Goal: Book appointment/travel/reservation

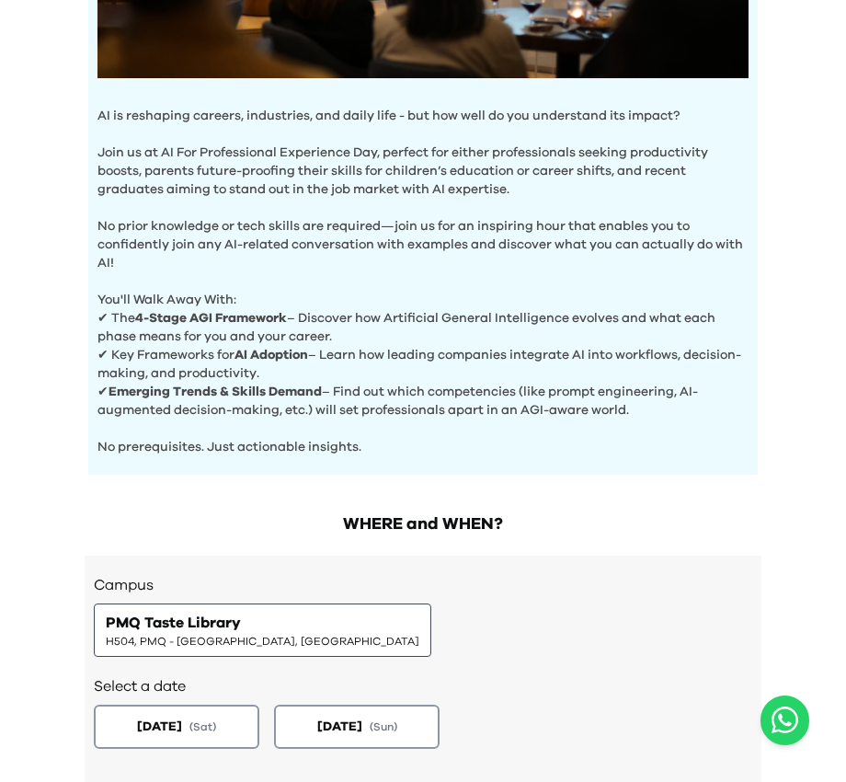
scroll to position [634, 0]
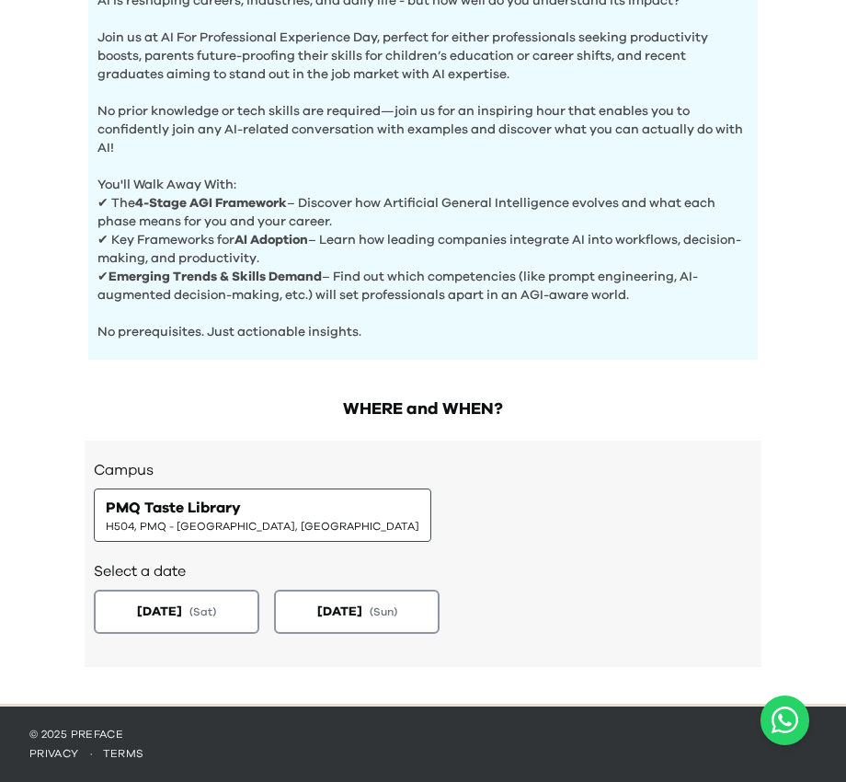
click at [220, 517] on span "PMQ Taste Library" at bounding box center [173, 508] width 135 height 22
click at [196, 517] on span "PMQ Taste Library" at bounding box center [173, 508] width 135 height 22
click at [222, 554] on div "Select a date [DATE] ( Sat ) [DATE] ( Sun )" at bounding box center [423, 595] width 658 height 107
click at [205, 590] on button "[DATE] ( Sat )" at bounding box center [177, 612] width 174 height 46
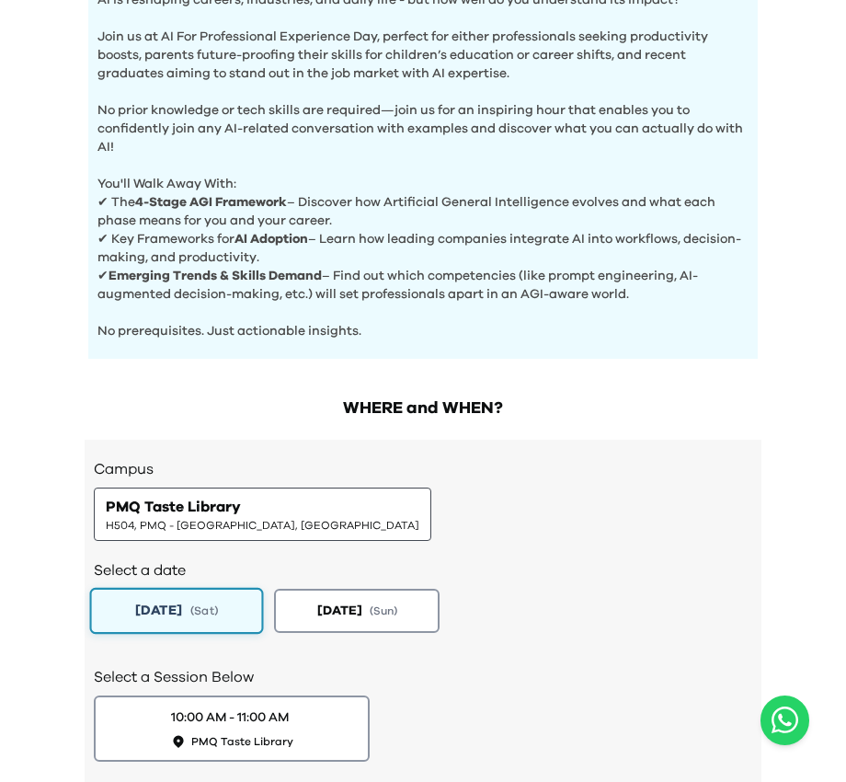
click at [182, 618] on span "[DATE]" at bounding box center [158, 609] width 47 height 19
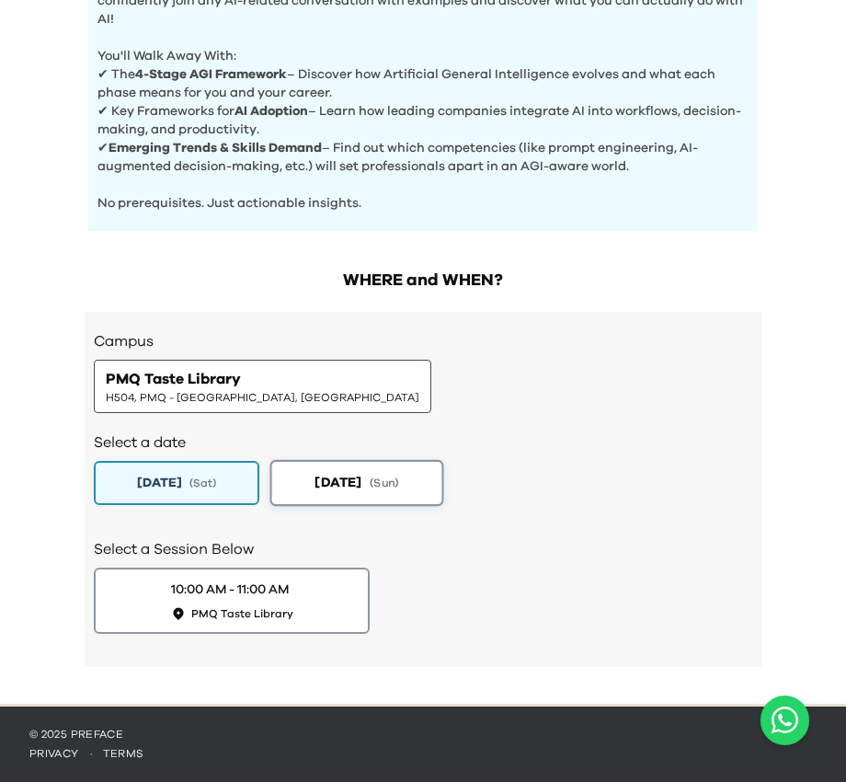
click at [312, 501] on button "[DATE] ( Sun )" at bounding box center [357, 483] width 174 height 46
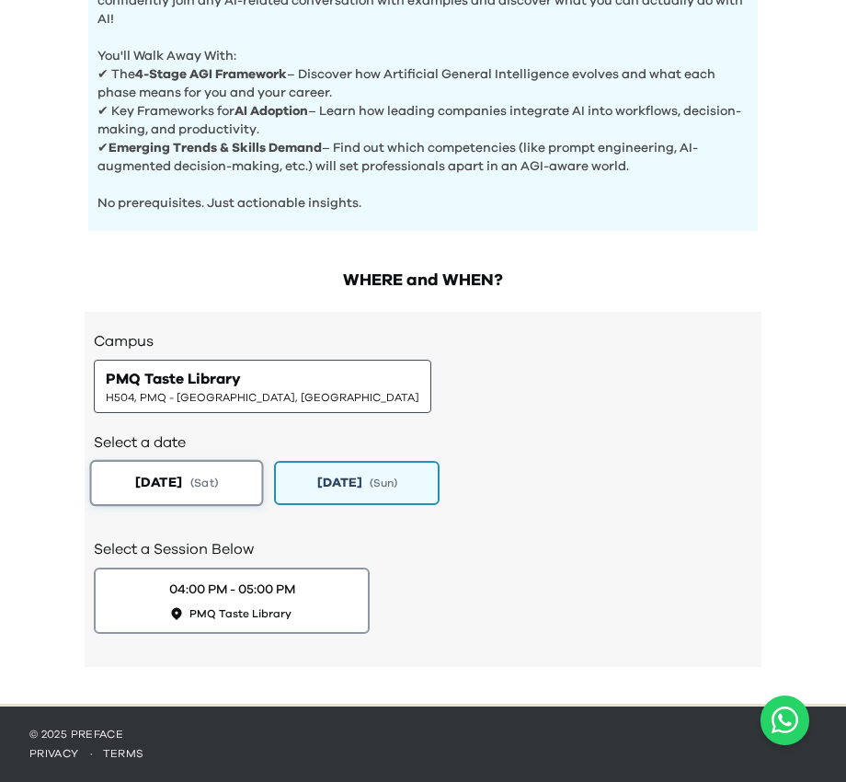
click at [218, 488] on span "( Sat )" at bounding box center [204, 482] width 28 height 16
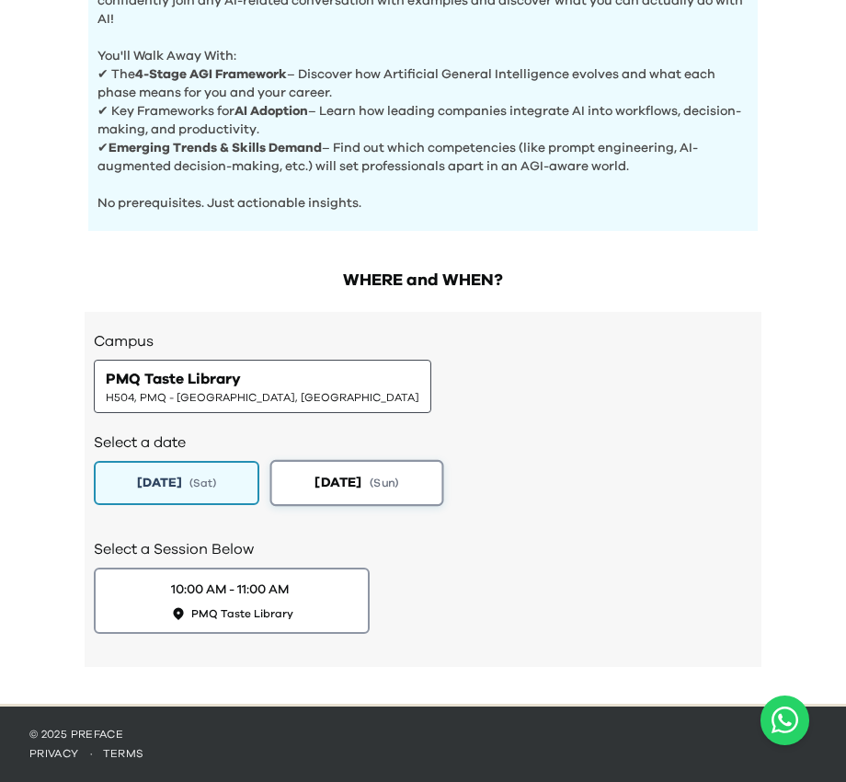
click at [297, 494] on button "[DATE] ( Sun )" at bounding box center [357, 483] width 174 height 46
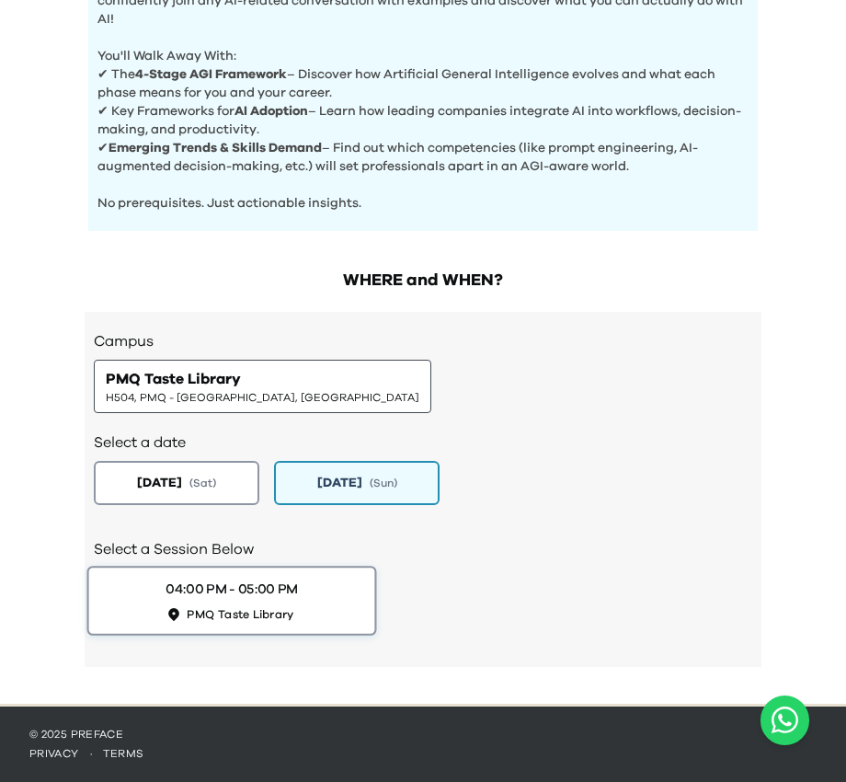
click at [239, 600] on div "04:00 PM - 05:00 PM PMQ Taste Library" at bounding box center [232, 600] width 132 height 42
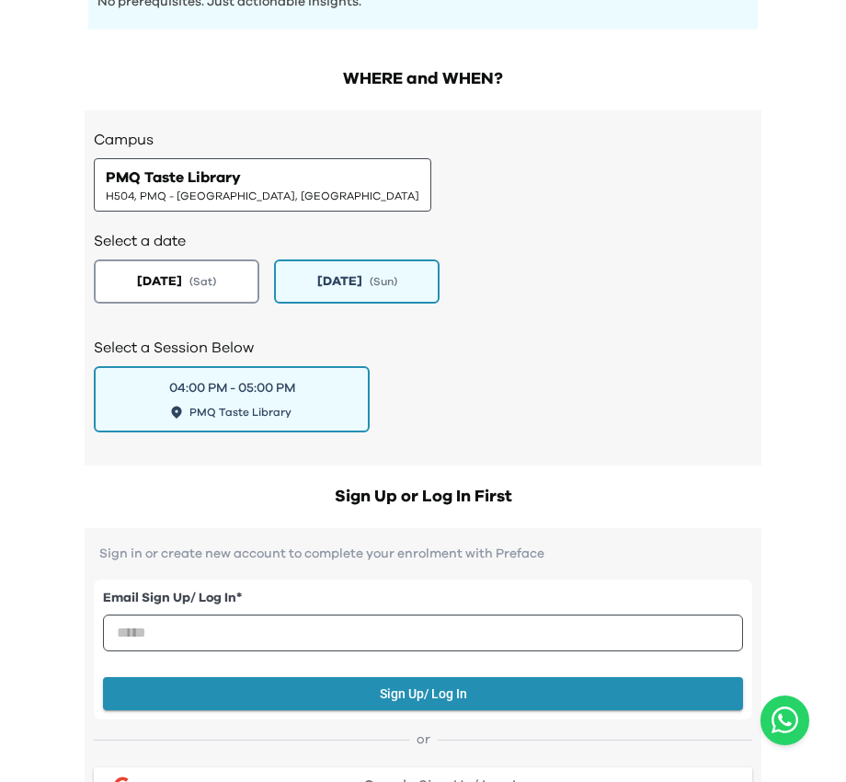
scroll to position [869, 0]
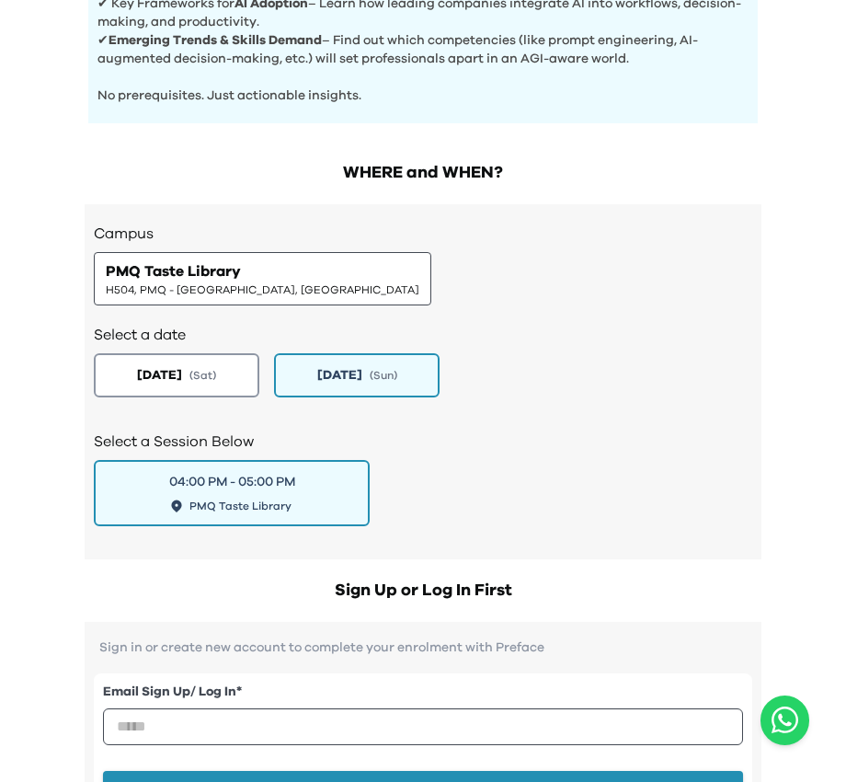
click at [237, 284] on span "H504, PMQ - [GEOGRAPHIC_DATA], [GEOGRAPHIC_DATA]" at bounding box center [263, 289] width 314 height 15
drag, startPoint x: 241, startPoint y: 273, endPoint x: 108, endPoint y: 271, distance: 133.4
click at [108, 271] on div "PMQ Taste Library H504, PMQ - [GEOGRAPHIC_DATA], [GEOGRAPHIC_DATA]" at bounding box center [263, 278] width 314 height 37
copy span "PMQ Taste Library"
